Goal: Task Accomplishment & Management: Manage account settings

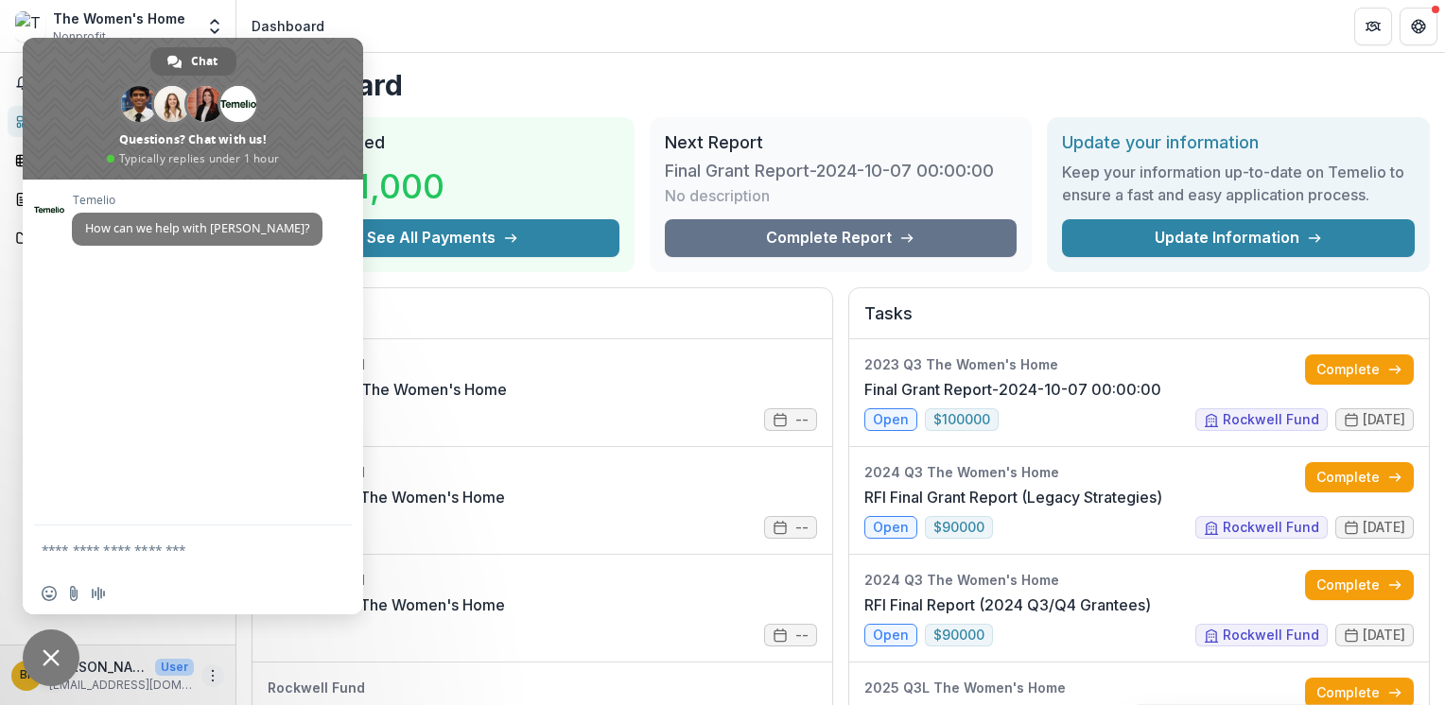
click at [216, 681] on icon "More" at bounding box center [212, 676] width 15 height 15
click at [209, 669] on icon "More" at bounding box center [212, 676] width 15 height 15
click at [291, 660] on button "Logout" at bounding box center [337, 667] width 202 height 31
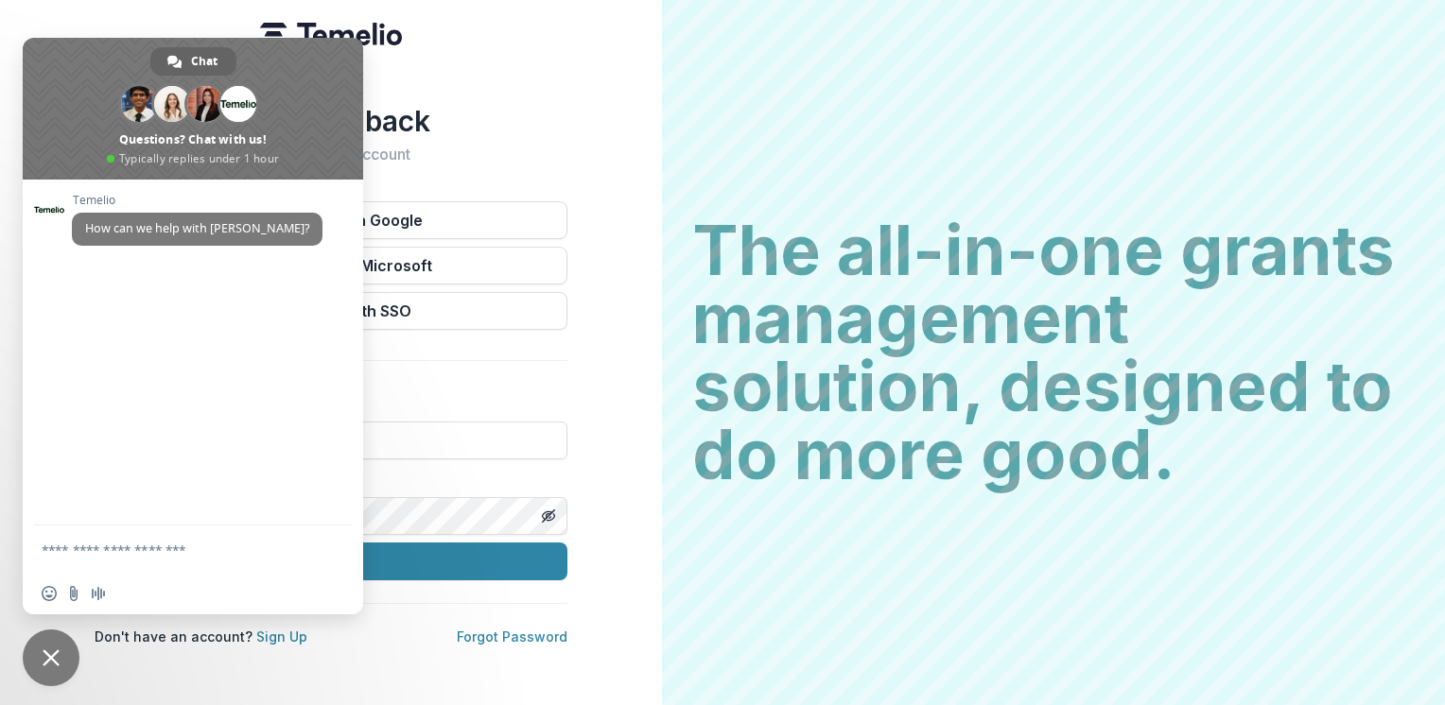
click at [38, 662] on span "Close chat" at bounding box center [51, 658] width 57 height 57
